Goal: Transaction & Acquisition: Purchase product/service

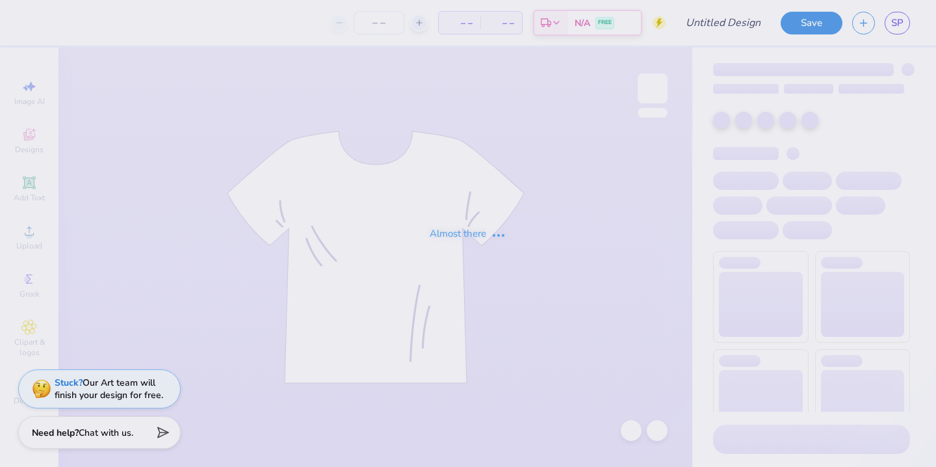
type input "design 2"
type input "88"
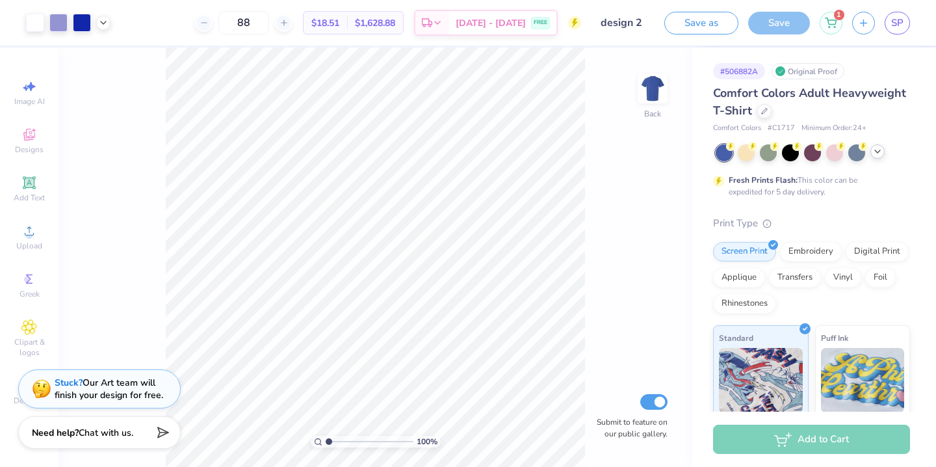
click at [873, 157] on div at bounding box center [812, 152] width 194 height 17
click at [876, 155] on icon at bounding box center [877, 151] width 10 height 10
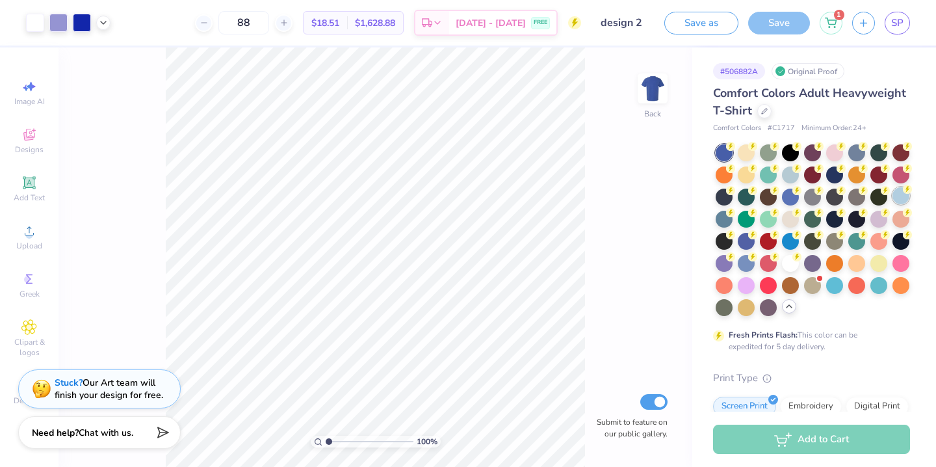
click at [896, 194] on div at bounding box center [900, 195] width 17 height 17
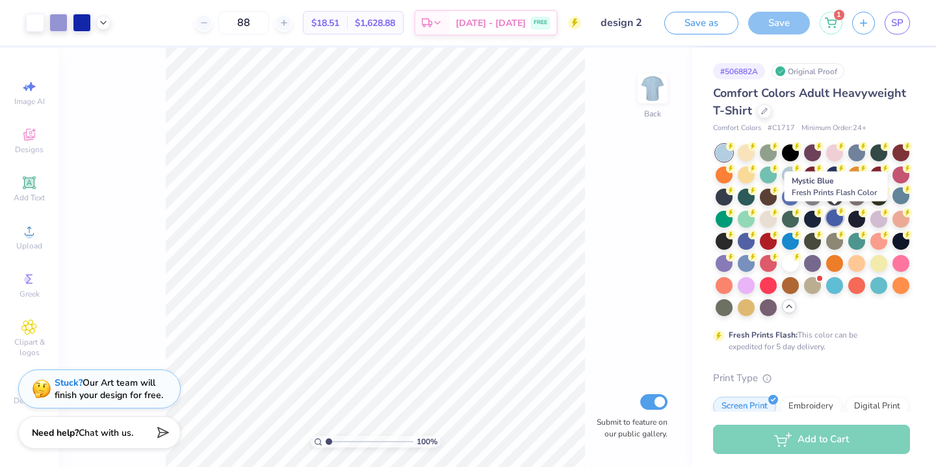
click at [840, 221] on div at bounding box center [834, 217] width 17 height 17
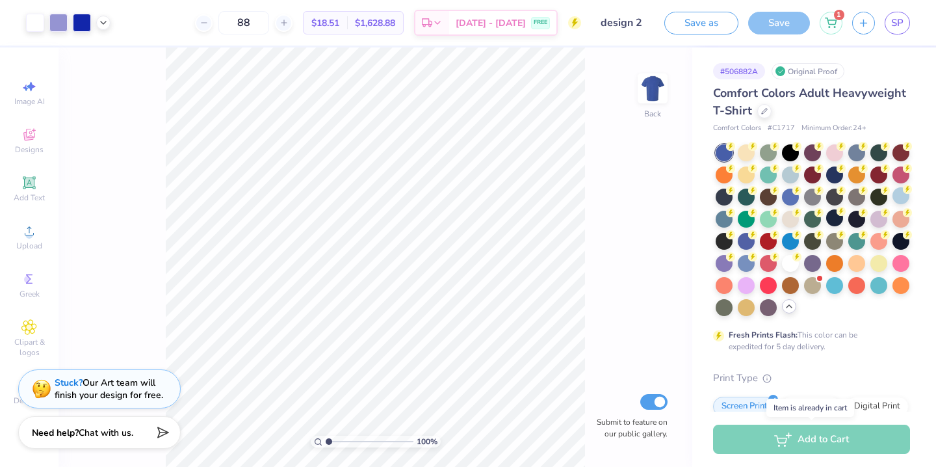
click at [768, 441] on div "Add to Cart" at bounding box center [811, 438] width 197 height 29
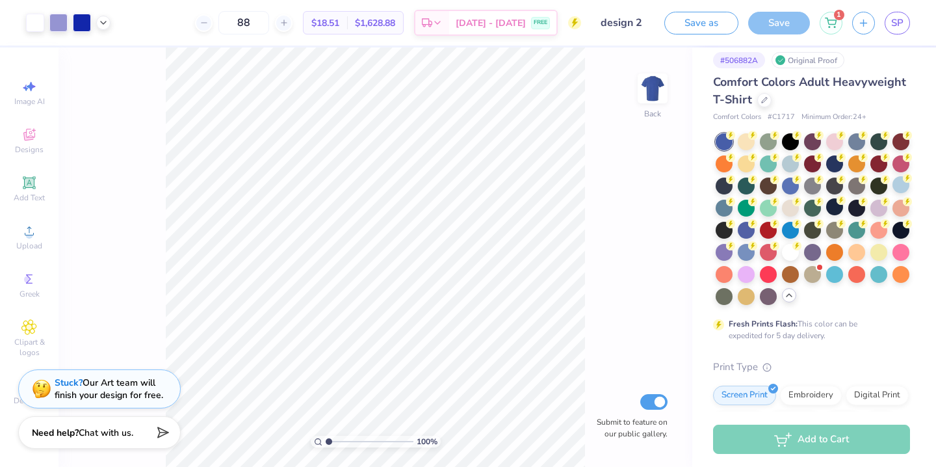
scroll to position [12, 0]
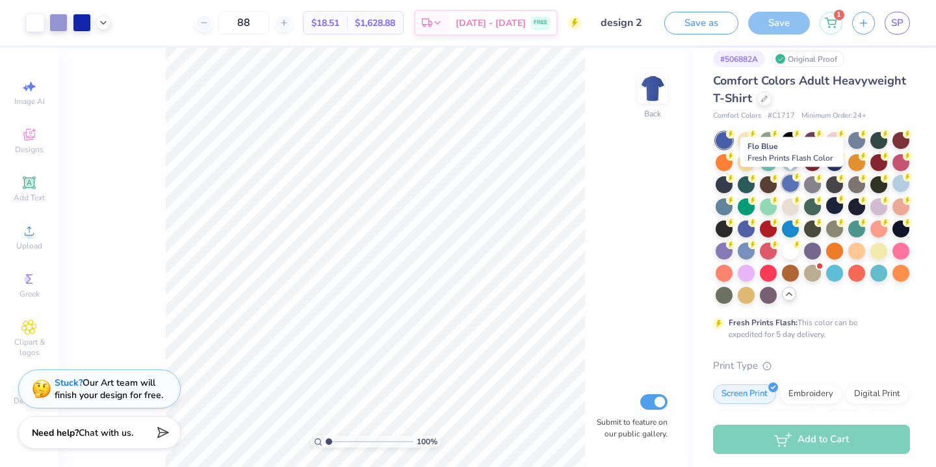
click at [790, 183] on div at bounding box center [790, 183] width 17 height 17
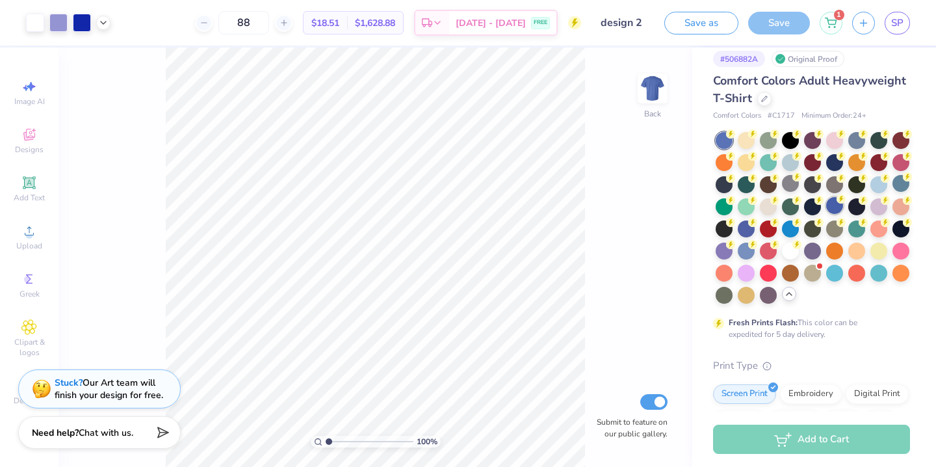
click at [834, 209] on div at bounding box center [834, 205] width 17 height 17
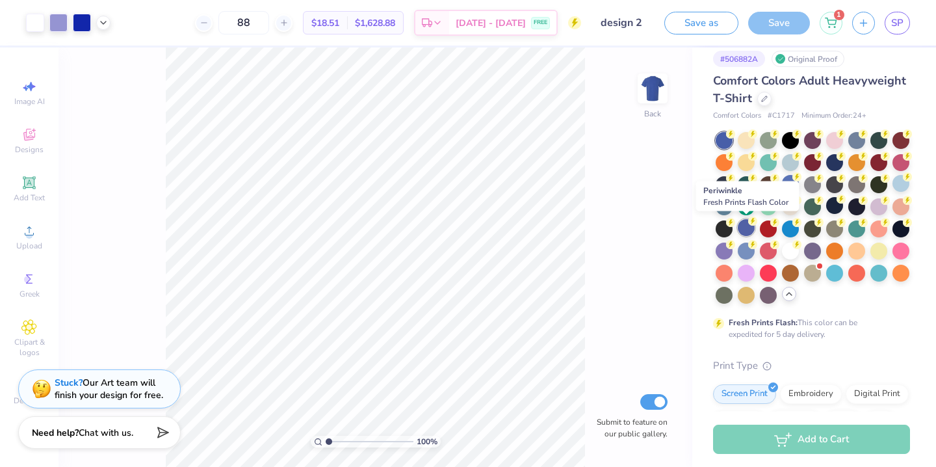
click at [752, 231] on div at bounding box center [745, 227] width 17 height 17
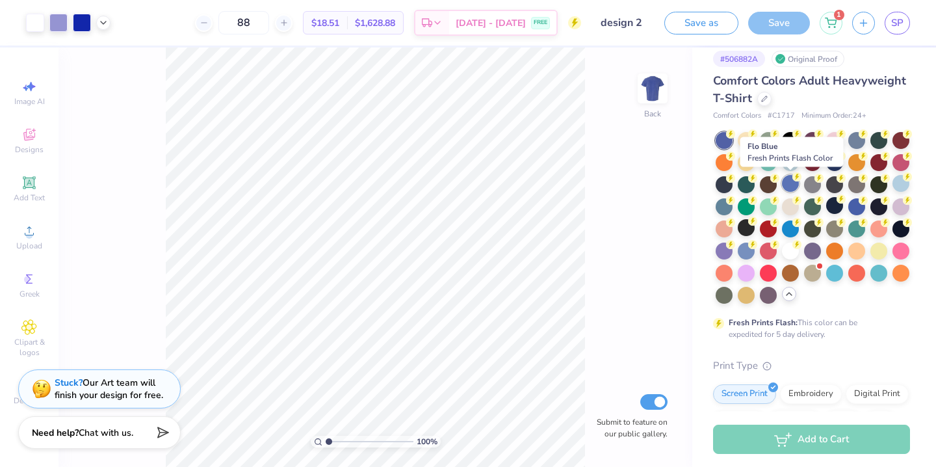
click at [789, 186] on div at bounding box center [790, 183] width 17 height 17
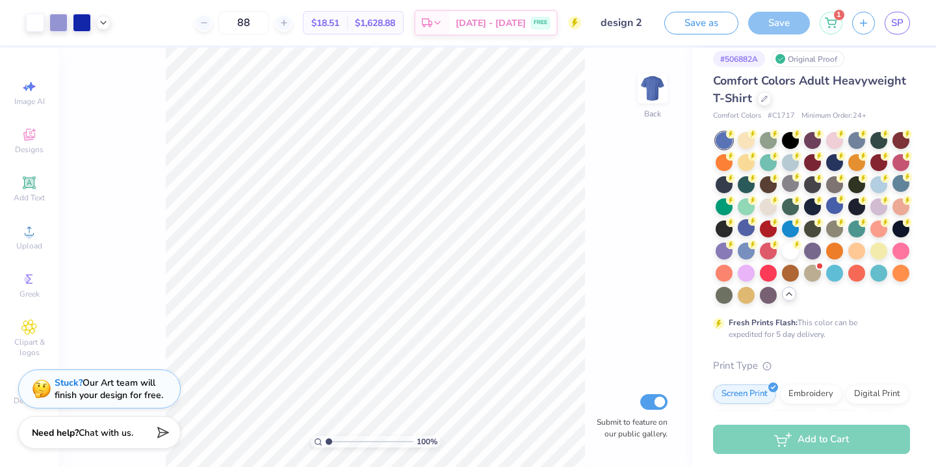
click at [724, 137] on div at bounding box center [723, 140] width 17 height 17
click at [834, 205] on div at bounding box center [834, 205] width 17 height 17
click at [836, 22] on icon at bounding box center [830, 21] width 12 height 10
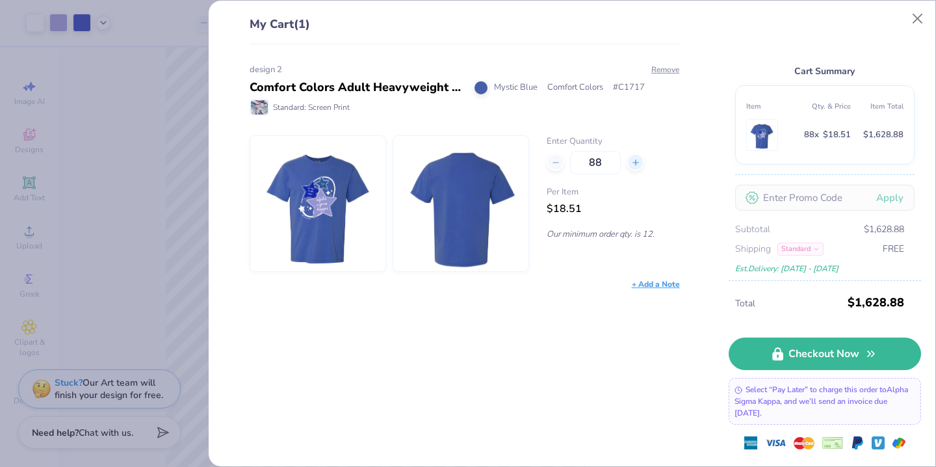
click at [635, 164] on line at bounding box center [635, 161] width 0 height 5
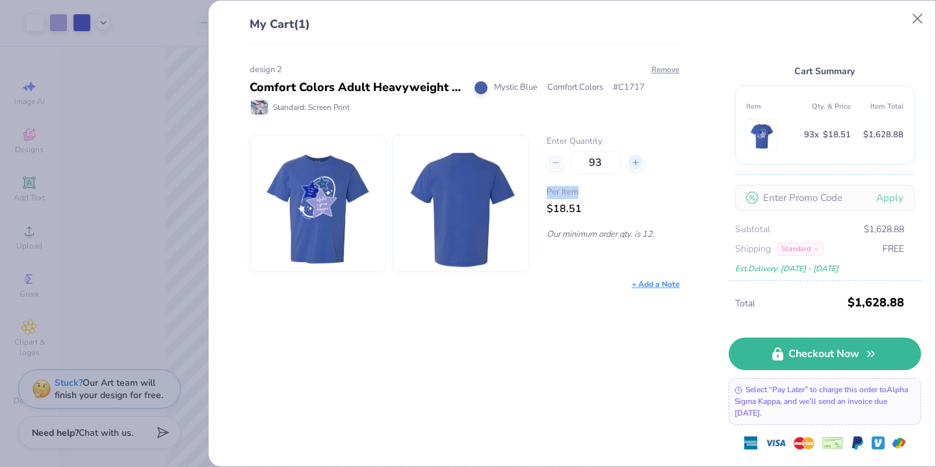
click at [635, 164] on line at bounding box center [635, 161] width 0 height 5
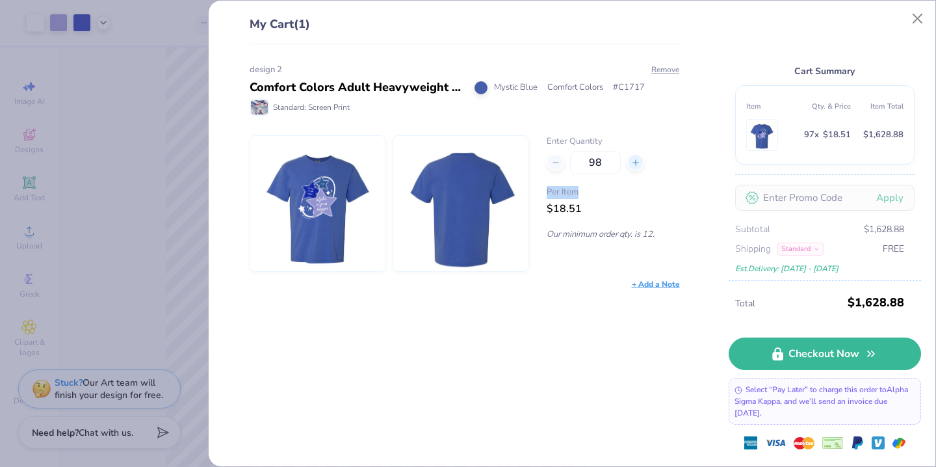
click at [635, 164] on line at bounding box center [635, 161] width 0 height 5
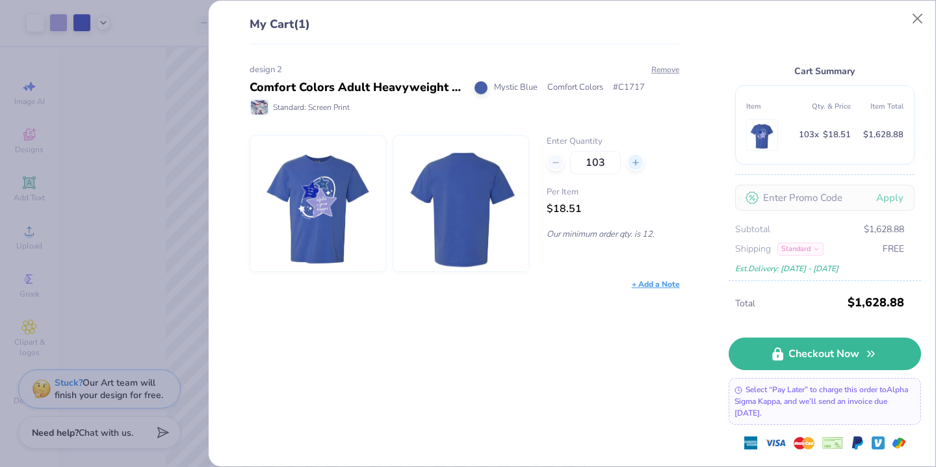
click at [635, 164] on line at bounding box center [635, 161] width 0 height 5
type input "103"
click at [635, 164] on line at bounding box center [635, 161] width 0 height 5
type input "104"
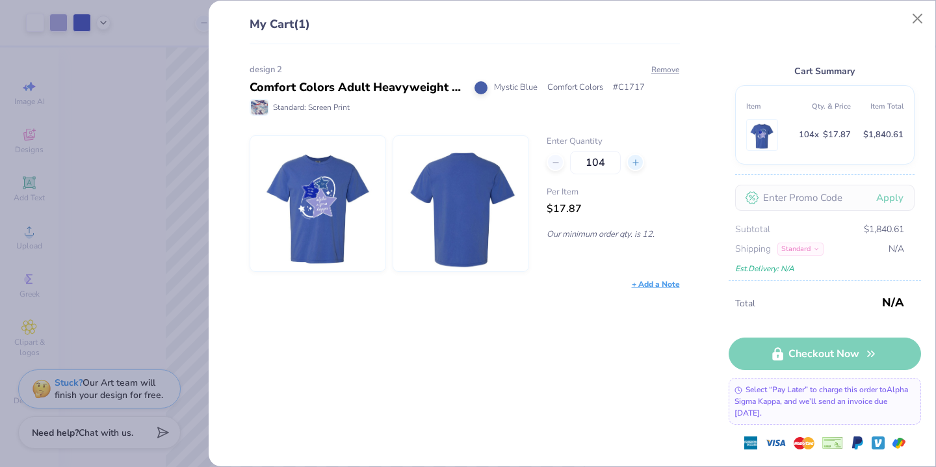
type input "104"
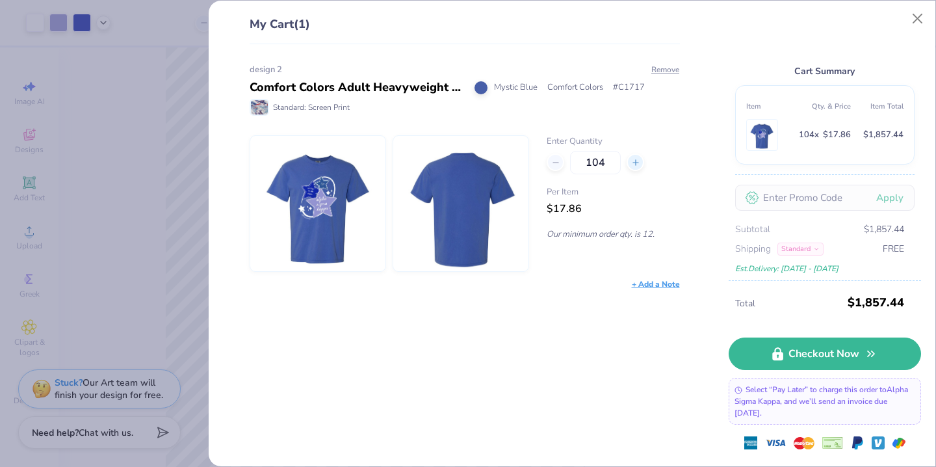
click at [635, 164] on line at bounding box center [635, 161] width 0 height 5
type input "105"
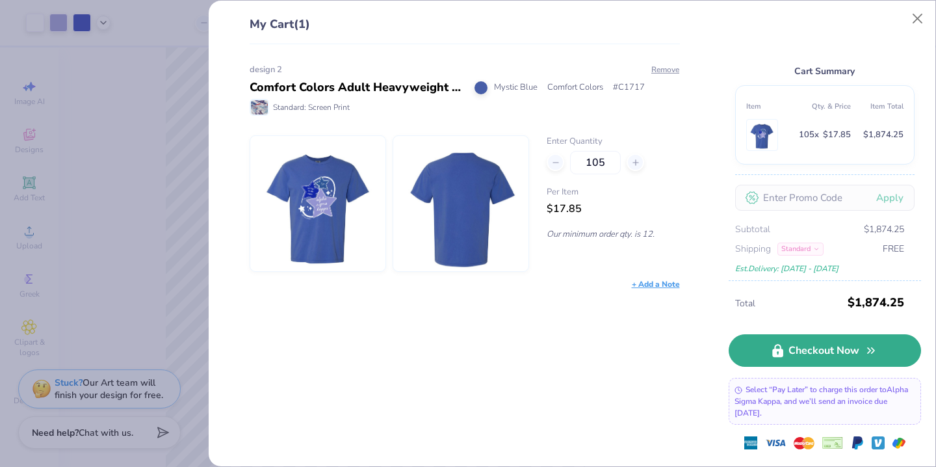
click at [768, 352] on link "Checkout Now" at bounding box center [824, 350] width 192 height 32
